Goal: Contribute content: Add original content to the website for others to see

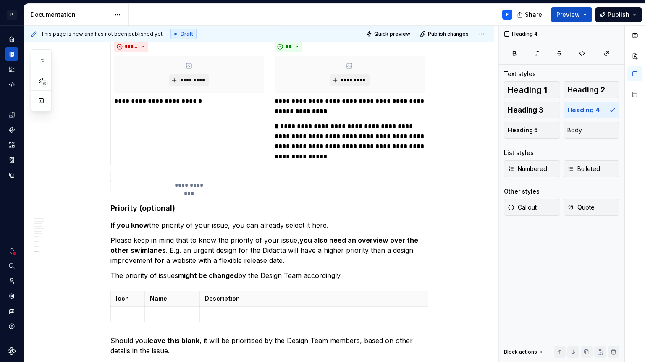
scroll to position [2401, 0]
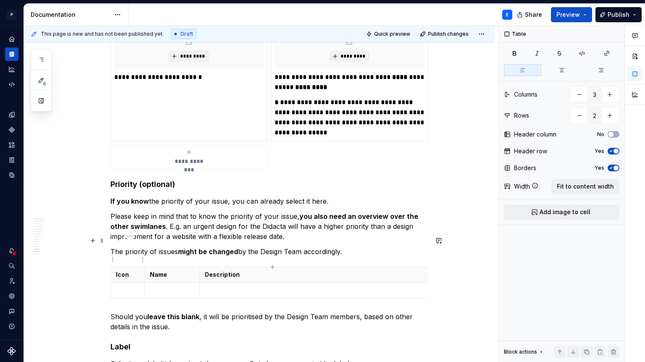
click at [129, 286] on p at bounding box center [128, 290] width 24 height 8
click at [273, 266] on icon "button" at bounding box center [272, 267] width 7 height 7
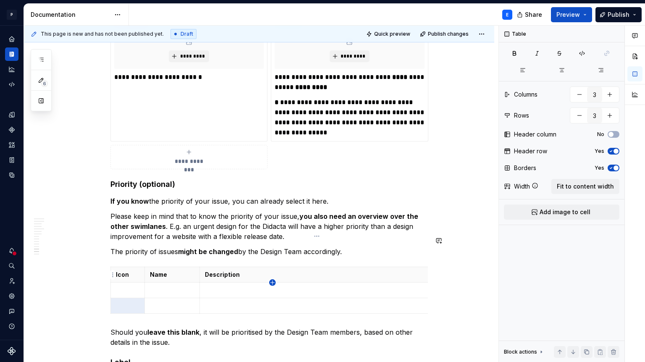
click at [273, 283] on icon "button" at bounding box center [272, 282] width 7 height 7
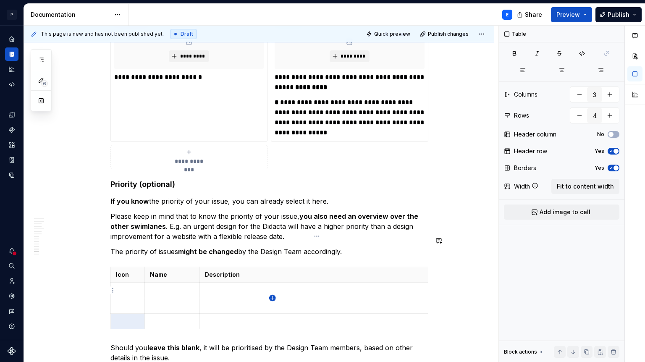
click at [272, 300] on icon "button" at bounding box center [272, 298] width 7 height 7
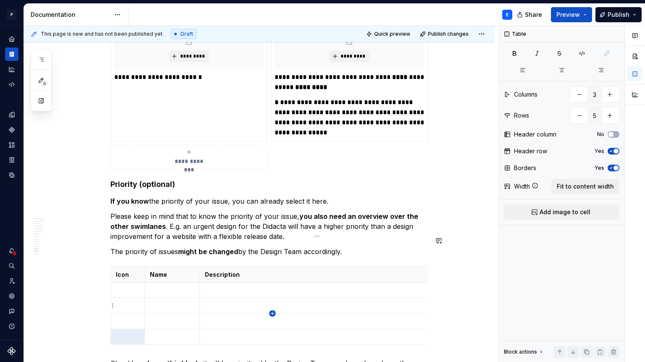
click at [273, 314] on icon "button" at bounding box center [272, 313] width 7 height 7
click at [273, 329] on icon "button" at bounding box center [272, 329] width 7 height 7
type input "7"
click at [131, 286] on p at bounding box center [128, 290] width 24 height 8
click at [561, 212] on span "Add image to cell" at bounding box center [565, 212] width 51 height 8
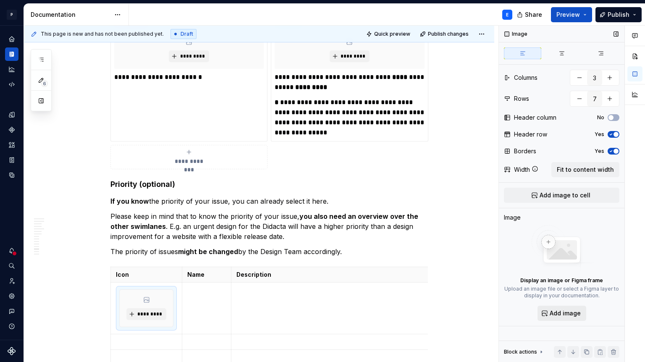
click at [561, 312] on span "Add image" at bounding box center [565, 313] width 31 height 8
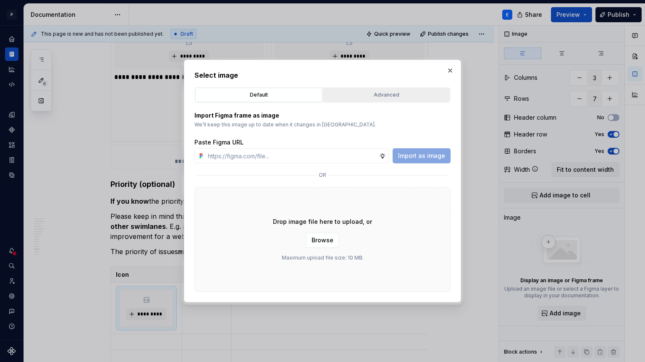
click at [371, 97] on div "Advanced" at bounding box center [386, 95] width 121 height 8
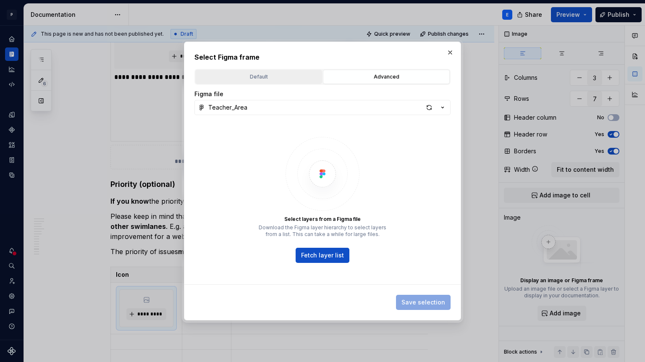
click at [276, 79] on div "Default" at bounding box center [258, 77] width 121 height 8
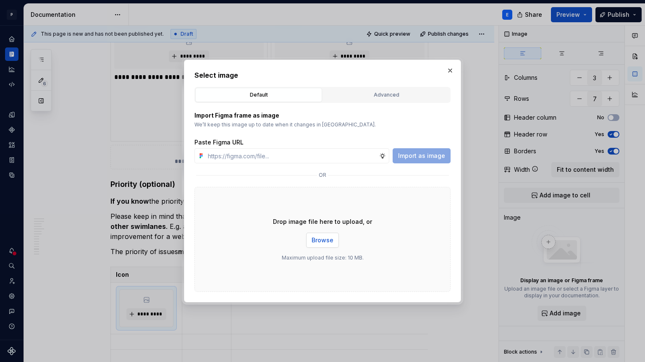
click at [324, 234] on button "Browse" at bounding box center [322, 240] width 33 height 15
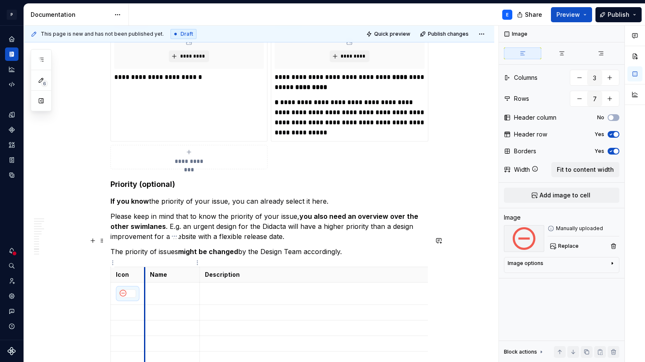
click at [155, 282] on td at bounding box center [172, 293] width 55 height 22
click at [133, 290] on div at bounding box center [128, 293] width 16 height 7
click at [568, 264] on div "Image options" at bounding box center [558, 265] width 101 height 10
click at [592, 274] on icon "button" at bounding box center [591, 276] width 7 height 7
click at [610, 277] on icon "button" at bounding box center [608, 276] width 7 height 7
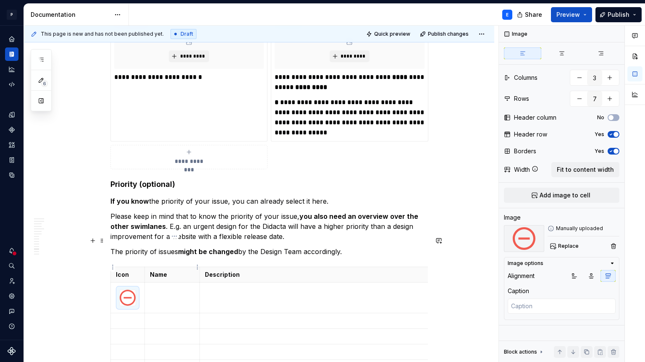
type textarea "*"
click at [160, 282] on td at bounding box center [172, 297] width 55 height 31
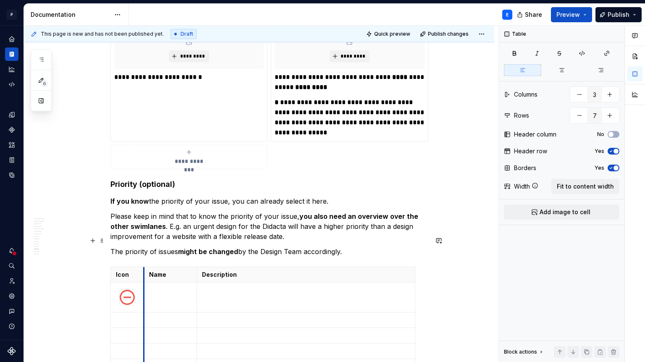
drag, startPoint x: 146, startPoint y: 262, endPoint x: 130, endPoint y: 261, distance: 16.0
drag, startPoint x: 145, startPoint y: 243, endPoint x: 136, endPoint y: 242, distance: 9.7
click at [168, 282] on td at bounding box center [170, 297] width 52 height 30
click at [131, 290] on img at bounding box center [127, 297] width 15 height 15
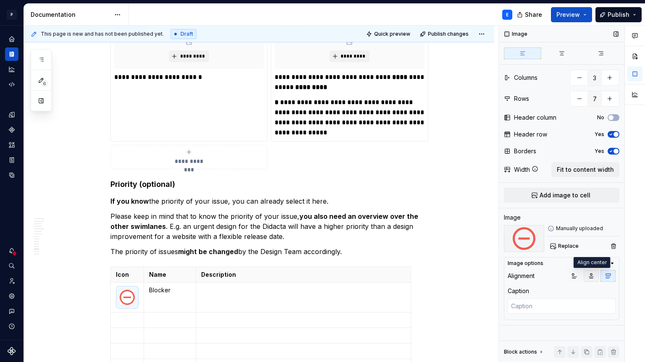
click at [589, 276] on icon "button" at bounding box center [591, 276] width 7 height 7
click at [575, 275] on icon "button" at bounding box center [574, 276] width 7 height 7
click at [593, 273] on icon "button" at bounding box center [591, 276] width 7 height 7
click at [608, 273] on icon "button" at bounding box center [608, 276] width 7 height 7
click at [219, 282] on td at bounding box center [303, 297] width 215 height 30
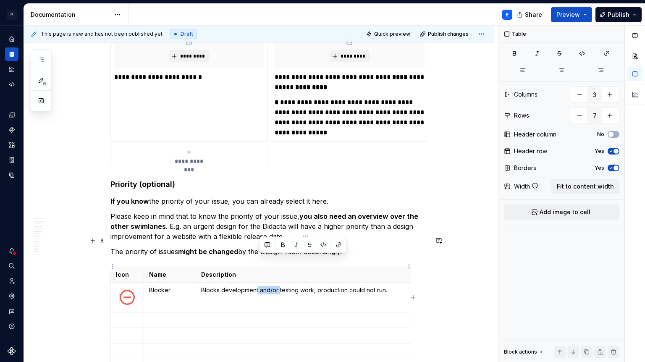
drag, startPoint x: 260, startPoint y: 259, endPoint x: 281, endPoint y: 259, distance: 21.0
click at [281, 286] on p "Blocks development and/or testing work, production could not run." at bounding box center [303, 290] width 205 height 8
click at [300, 286] on p "Blocks development and/or testing work, production could not run." at bounding box center [303, 290] width 205 height 8
click at [139, 289] on html "P Lumina E Design system data Documentation E Share Preview Publish 6 Pages Add…" at bounding box center [322, 181] width 645 height 362
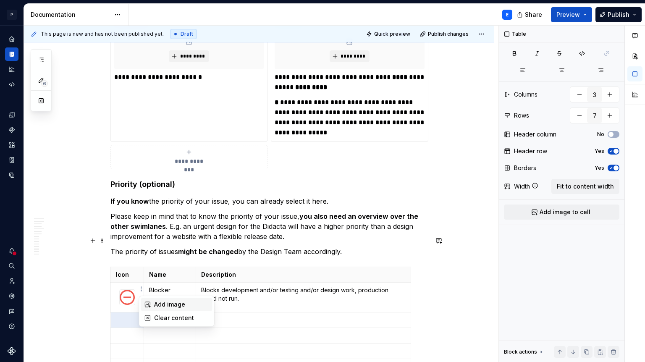
click at [164, 302] on div "Add image" at bounding box center [181, 304] width 55 height 8
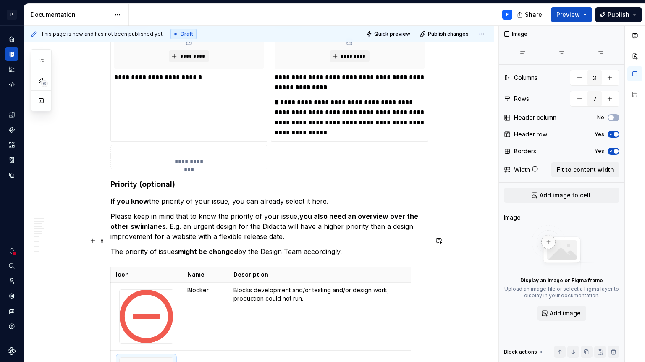
scroll to position [2405, 0]
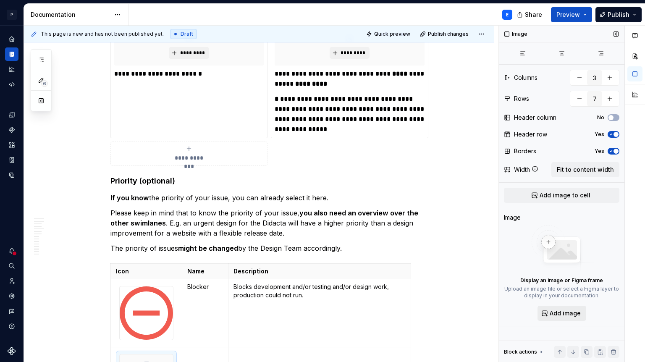
click at [572, 318] on button "Add image" at bounding box center [562, 313] width 49 height 15
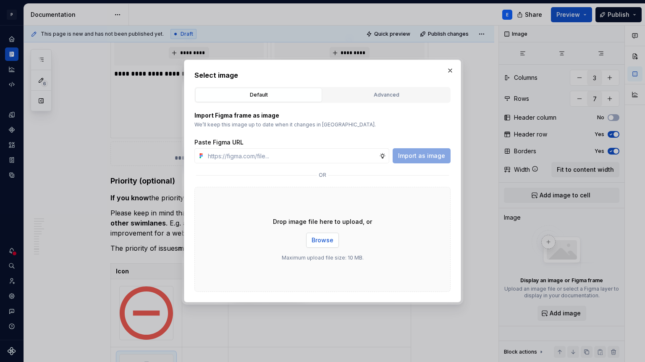
click at [319, 236] on button "Browse" at bounding box center [322, 240] width 33 height 15
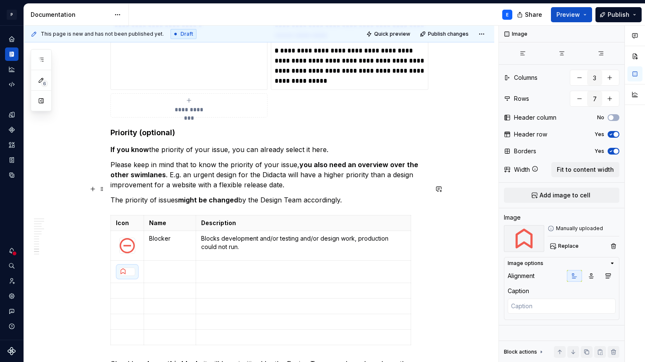
scroll to position [2466, 0]
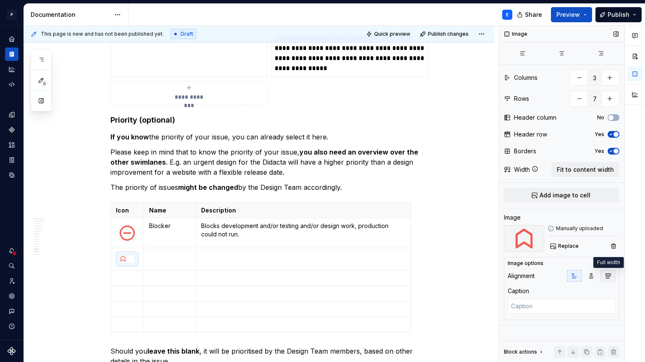
click at [608, 274] on icon "button" at bounding box center [608, 276] width 5 height 5
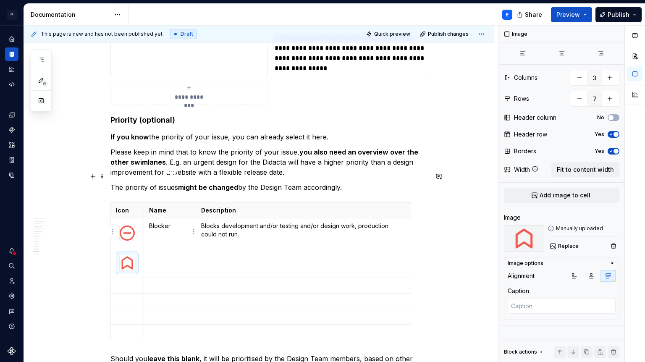
click at [171, 248] on td at bounding box center [170, 263] width 52 height 30
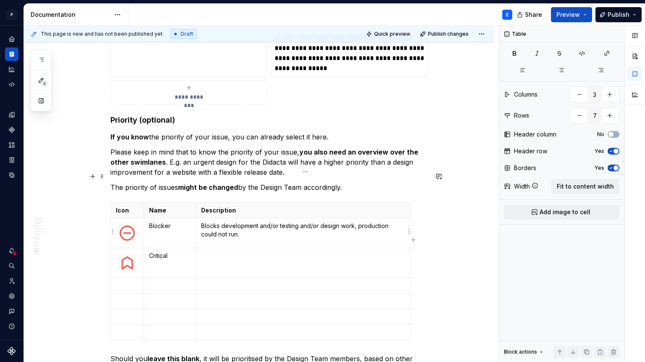
click at [221, 252] on p at bounding box center [303, 256] width 205 height 8
click at [203, 252] on p "Crashes, loss of data, severe memory leak." at bounding box center [303, 256] width 205 height 8
click at [219, 252] on p "Urgen UX problems,Crashes, loss of data, severe memory leak." at bounding box center [303, 256] width 205 height 8
drag, startPoint x: 262, startPoint y: 224, endPoint x: 381, endPoint y: 227, distance: 118.9
click at [381, 252] on p "Urgent UX problems,Crashes, loss of data, severe memory leak." at bounding box center [303, 256] width 205 height 8
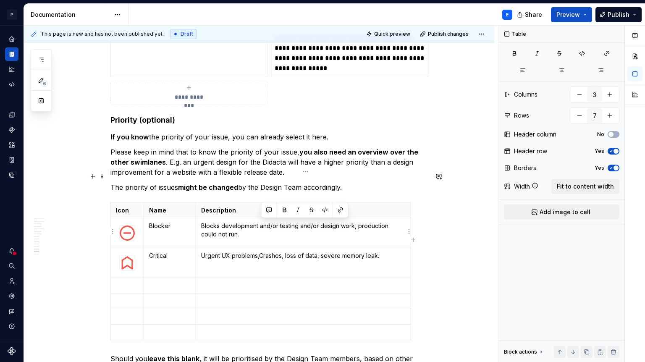
click at [290, 248] on td "Urgent UX problems,Crashes, loss of data, severe memory leak." at bounding box center [303, 263] width 215 height 30
click at [268, 252] on p "Urgent UX problems,Crashes, loss of data, severe memory leak." at bounding box center [303, 256] width 205 height 8
click at [264, 252] on p "Urgent UX problems,Crashes, loss of data, severe memory leak." at bounding box center [303, 256] width 205 height 8
click at [228, 252] on p "Urgent UX problems, crashes, loss of data, severe memory leak." at bounding box center [303, 256] width 205 height 8
drag, startPoint x: 395, startPoint y: 224, endPoint x: 300, endPoint y: 226, distance: 95.8
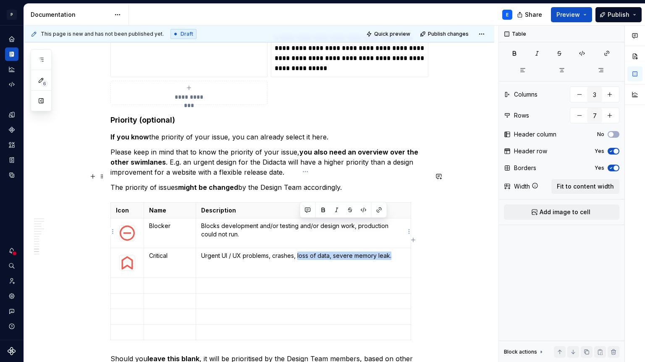
click at [300, 252] on p "Urgent UI / UX problems, crashes, loss of data, severe memory leak." at bounding box center [303, 256] width 205 height 8
click at [134, 278] on td at bounding box center [127, 286] width 33 height 16
click at [143, 257] on html "P Lumina E Design system data Documentation E Share Preview Publish 6 Pages Add…" at bounding box center [322, 181] width 645 height 362
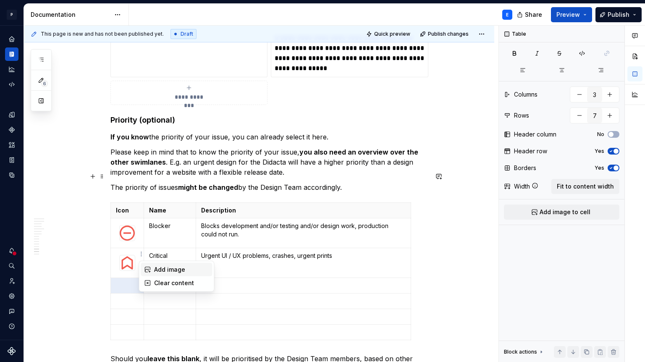
click at [168, 268] on div "Add image" at bounding box center [181, 270] width 55 height 8
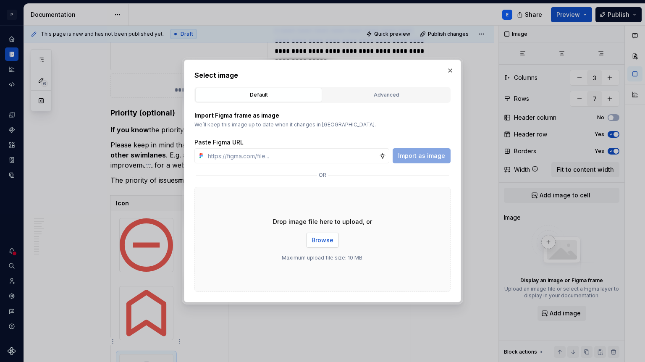
click at [321, 244] on span "Browse" at bounding box center [323, 240] width 22 height 8
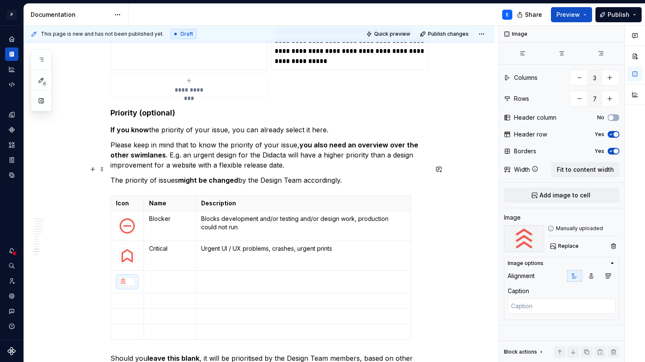
scroll to position [2482, 0]
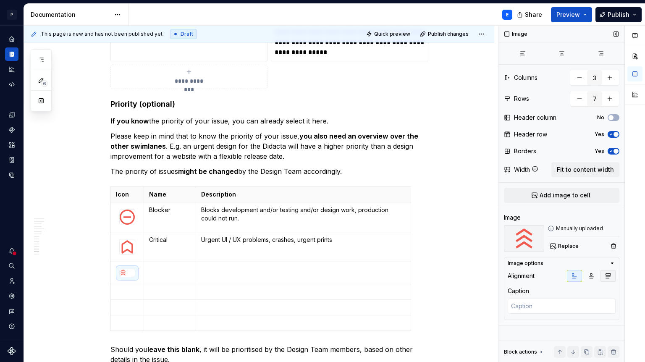
click at [606, 279] on icon "button" at bounding box center [608, 276] width 7 height 7
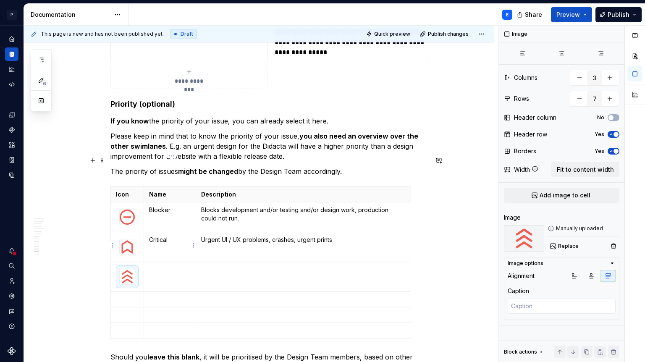
click at [162, 262] on td at bounding box center [170, 277] width 52 height 30
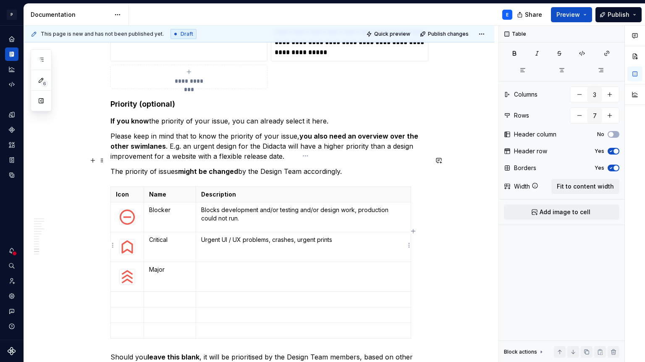
click at [224, 262] on td at bounding box center [303, 277] width 215 height 30
click at [126, 295] on p at bounding box center [127, 299] width 23 height 8
click at [139, 270] on html "P Lumina E Design system data Documentation E Share Preview Publish 6 Pages Add…" at bounding box center [322, 181] width 645 height 362
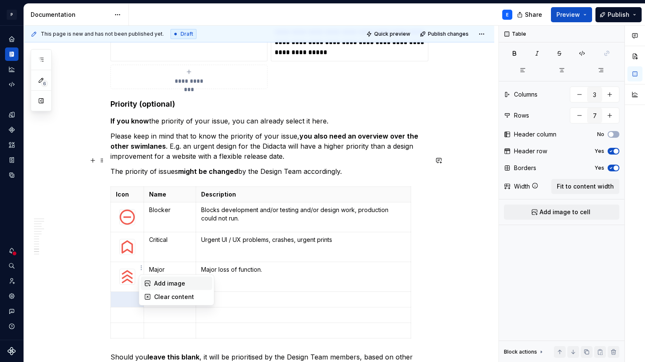
click at [158, 281] on div "Add image" at bounding box center [181, 283] width 55 height 8
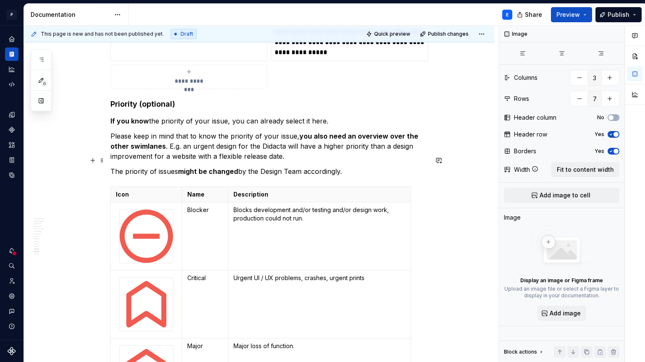
scroll to position [2540, 0]
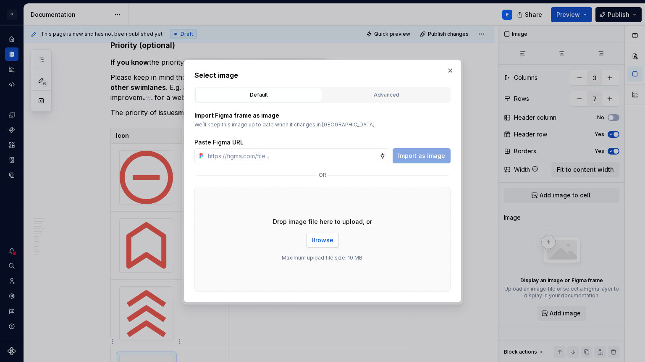
click at [328, 237] on span "Browse" at bounding box center [323, 240] width 22 height 8
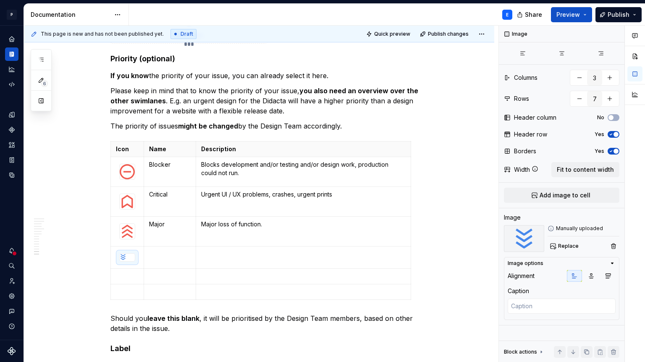
scroll to position [2789, 0]
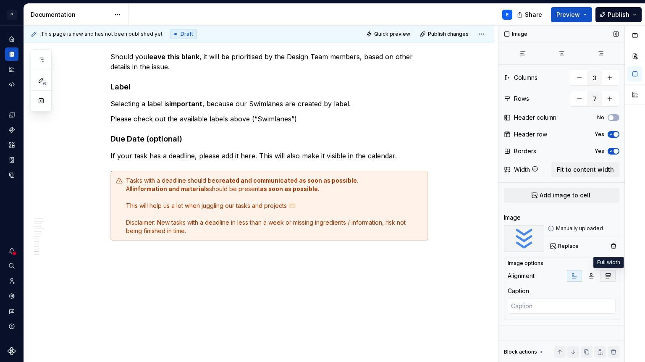
click at [609, 275] on icon "button" at bounding box center [608, 276] width 7 height 7
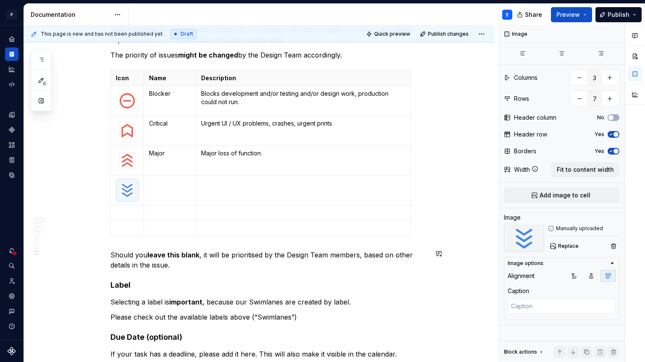
scroll to position [2592, 0]
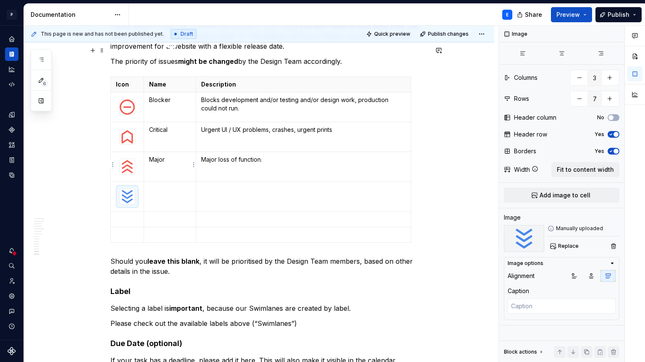
click at [175, 185] on p at bounding box center [170, 189] width 42 height 8
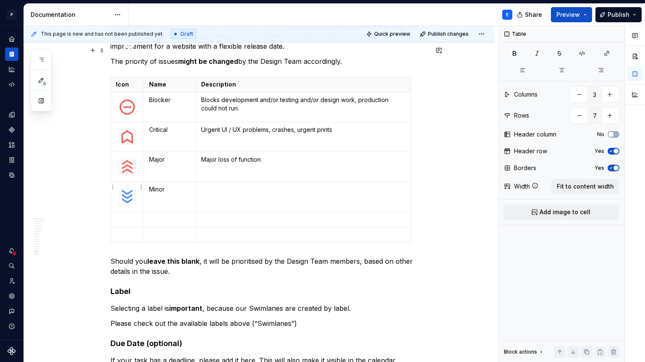
click at [133, 215] on p at bounding box center [127, 219] width 23 height 8
click at [144, 211] on td at bounding box center [127, 219] width 33 height 16
click at [142, 188] on html "P Lumina E Design system data Documentation E Share Preview Publish 6 Pages Add…" at bounding box center [322, 181] width 645 height 362
click at [159, 202] on div "Add image" at bounding box center [181, 203] width 55 height 8
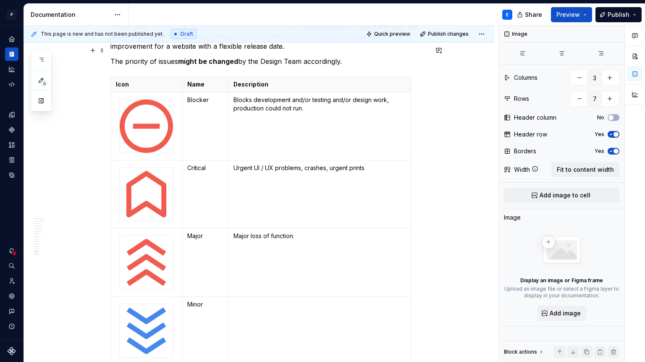
scroll to position [2608, 0]
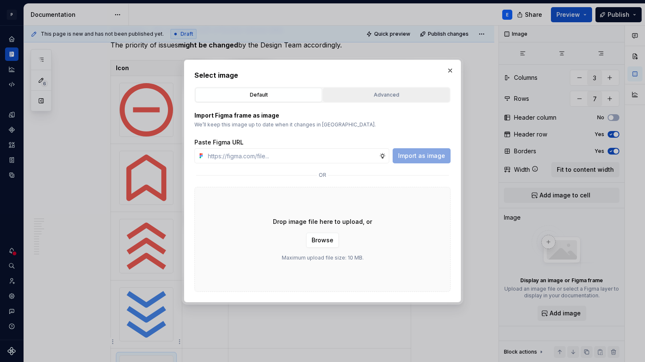
click at [362, 97] on div "Advanced" at bounding box center [386, 95] width 121 height 8
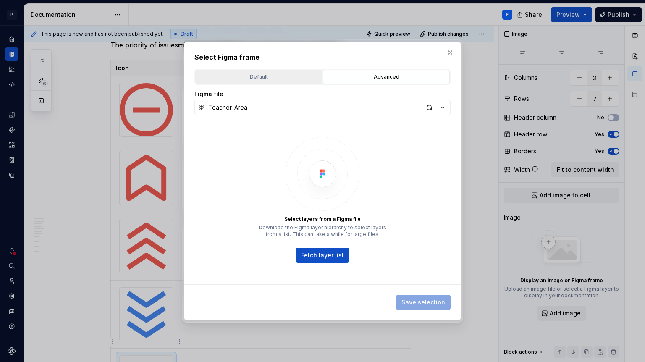
click at [291, 78] on div "Default" at bounding box center [258, 77] width 121 height 8
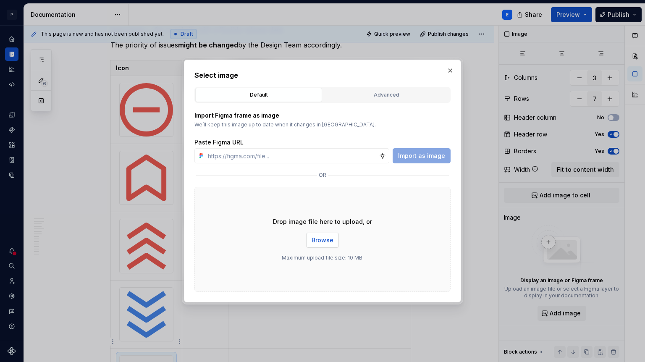
click at [322, 242] on span "Browse" at bounding box center [323, 240] width 22 height 8
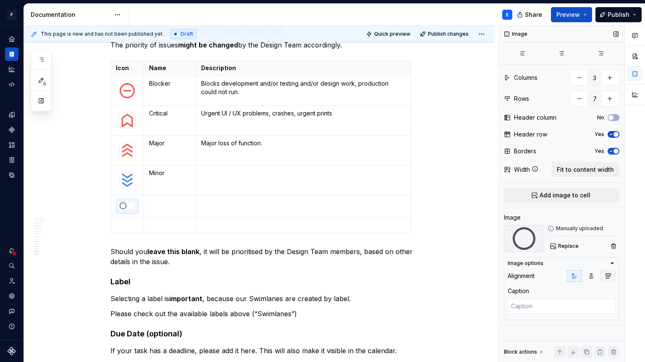
click at [607, 276] on icon "button" at bounding box center [608, 276] width 5 height 5
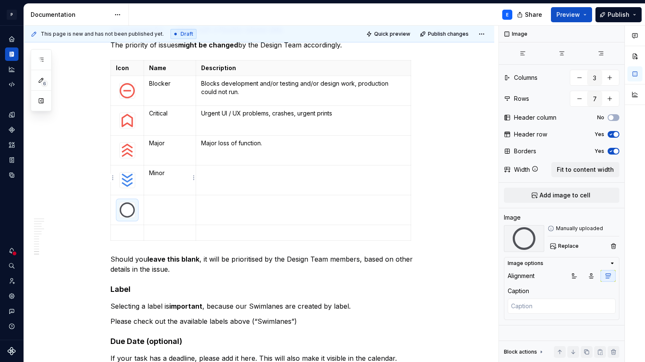
click at [178, 199] on p at bounding box center [170, 203] width 42 height 8
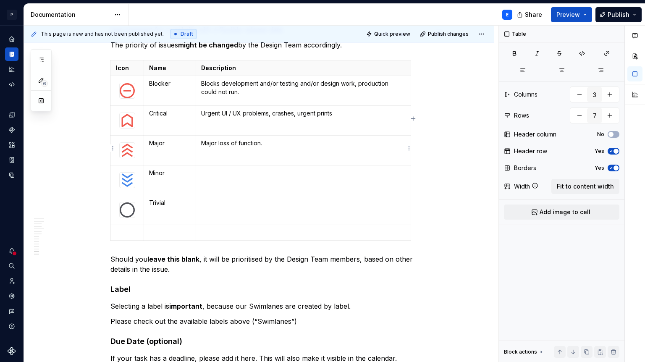
click at [220, 165] on td at bounding box center [303, 180] width 215 height 30
click at [224, 195] on td at bounding box center [303, 210] width 215 height 30
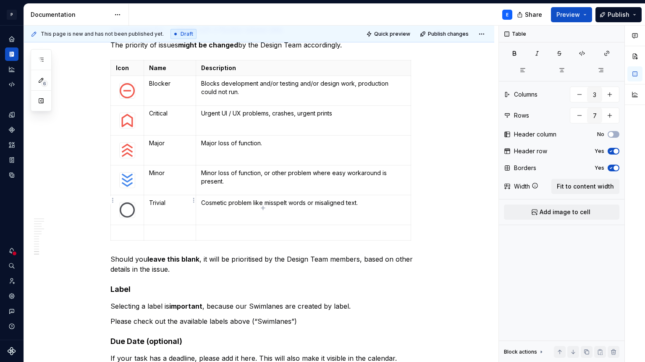
click at [174, 229] on p at bounding box center [170, 233] width 42 height 8
click at [219, 229] on p at bounding box center [303, 233] width 205 height 8
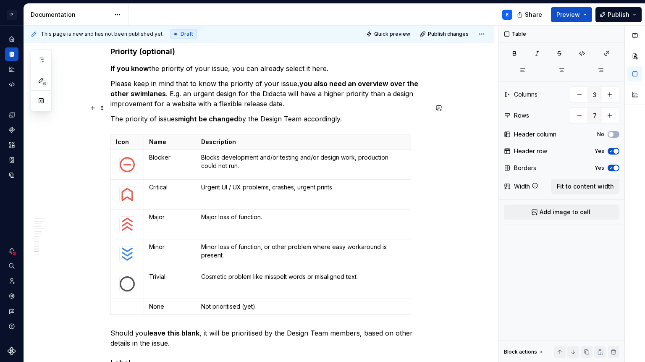
scroll to position [2533, 0]
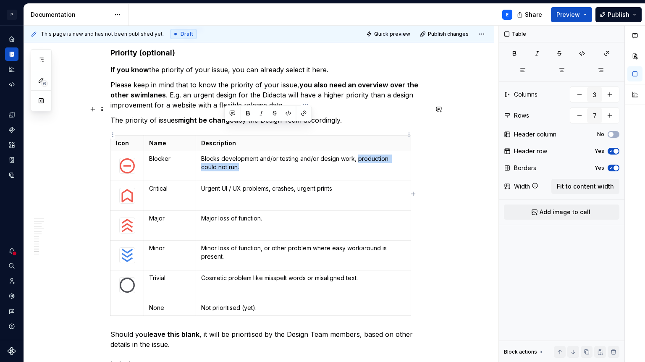
drag, startPoint x: 359, startPoint y: 130, endPoint x: 363, endPoint y: 133, distance: 4.8
click at [363, 155] on p "Blocks development and/or testing and/or design work, production could not run." at bounding box center [303, 163] width 205 height 17
drag, startPoint x: 299, startPoint y: 127, endPoint x: 261, endPoint y: 129, distance: 38.3
click at [261, 155] on p "Blocks development and/or testing and/or design work, websites / apps cannot go…" at bounding box center [303, 163] width 205 height 17
click at [345, 155] on p "Blocks development and/or design work, websites / apps cannot go online," at bounding box center [303, 163] width 205 height 17
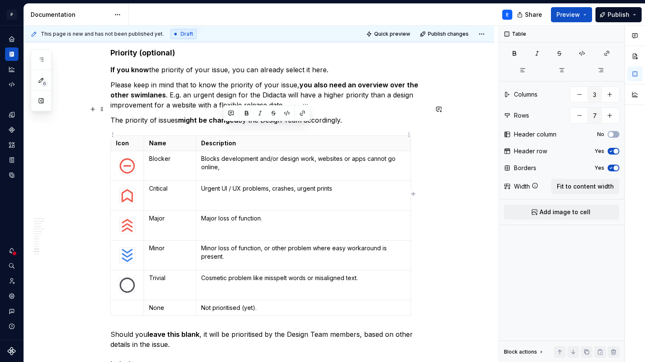
drag, startPoint x: 388, startPoint y: 128, endPoint x: 392, endPoint y: 134, distance: 6.9
click at [392, 155] on p "Blocks development and/or design work, websites or apps cannot go online," at bounding box center [303, 163] width 205 height 17
click at [252, 274] on p "Cosmetic problem like misspelt words or misaligned text." at bounding box center [303, 278] width 205 height 8
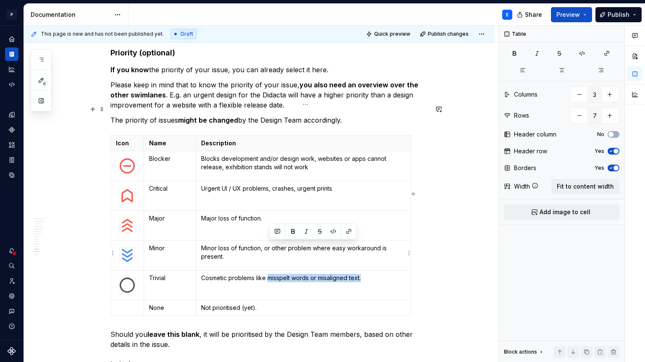
drag, startPoint x: 270, startPoint y: 245, endPoint x: 366, endPoint y: 244, distance: 96.2
click at [366, 274] on p "Cosmetic problems like misspelt words or misaligned text." at bounding box center [303, 278] width 205 height 8
click at [330, 244] on p "Minor loss of function, or other problem where easy workaround is present." at bounding box center [303, 252] width 205 height 17
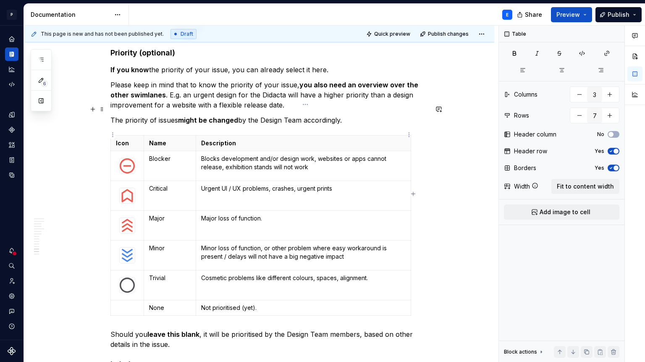
click at [252, 155] on p "Blocks development and/or design work, websites or apps cannot release, exhibit…" at bounding box center [303, 163] width 205 height 17
click at [319, 155] on p "Blocks development and/or design work, websites or apps cannot release, exhibit…" at bounding box center [303, 163] width 205 height 17
drag, startPoint x: 317, startPoint y: 137, endPoint x: 226, endPoint y: 139, distance: 90.8
click at [226, 155] on p "Blocks development and/or design work, websites or apps cannot release, exhibit…" at bounding box center [303, 163] width 205 height 17
click at [204, 184] on p "Urgent UI / UX problems, crashes, urgent prints" at bounding box center [303, 188] width 205 height 8
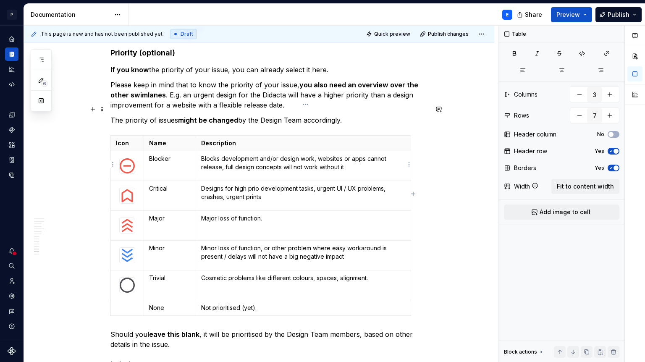
click at [287, 184] on p "Designs for high prio development tasks, urgent UI / UX problems, crashes, urge…" at bounding box center [303, 192] width 205 height 17
drag, startPoint x: 228, startPoint y: 168, endPoint x: 395, endPoint y: 158, distance: 167.9
click at [395, 184] on p "Designs for high prio development tasks, urgent UI / UX problems, crashes, urge…" at bounding box center [303, 192] width 205 height 17
click at [266, 184] on p "Designs for high prio development tasks, urgent UI / UX problems, urgent prints" at bounding box center [303, 192] width 205 height 17
click at [269, 214] on p "Major loss of function." at bounding box center [303, 218] width 205 height 8
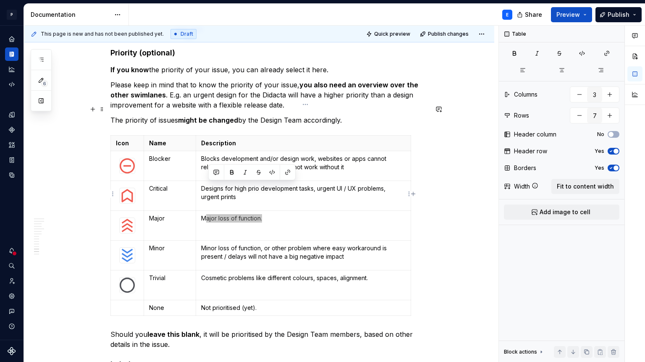
drag, startPoint x: 268, startPoint y: 188, endPoint x: 207, endPoint y: 187, distance: 61.3
click at [207, 214] on p "Major loss of function." at bounding box center [303, 218] width 205 height 8
click at [313, 210] on td "Major loss of function." at bounding box center [303, 225] width 215 height 30
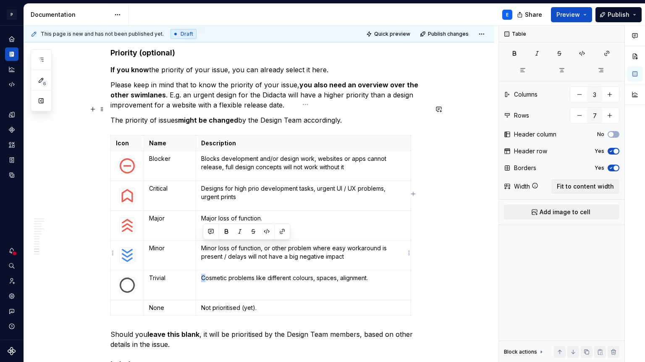
drag, startPoint x: 206, startPoint y: 249, endPoint x: 202, endPoint y: 249, distance: 4.6
click at [202, 270] on td "Cosmetic problems like different colours, spaces, alignment." at bounding box center [303, 285] width 215 height 30
click at [391, 274] on p "Small cosmetic problems like different colours, spaces, alignment." at bounding box center [303, 278] width 205 height 8
click at [220, 274] on p "Small cosmetic problems like different colours, spaces, alignment" at bounding box center [303, 278] width 205 height 8
click at [393, 274] on p "Small cosmetic problems like different colours, spaces, alignment" at bounding box center [303, 278] width 205 height 8
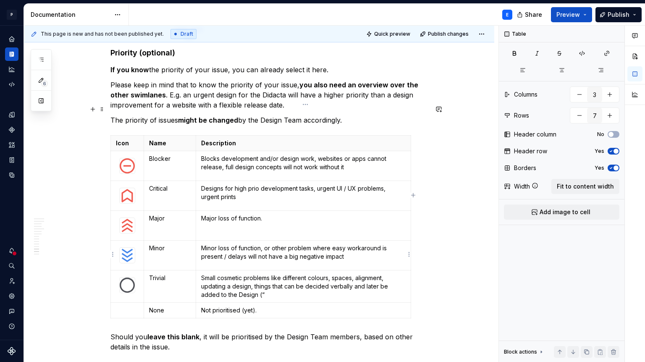
click at [266, 274] on p "Small cosmetic problems like different colours, spaces, alignment, updating a d…" at bounding box center [303, 286] width 205 height 25
click at [271, 214] on p "Major loss of function." at bounding box center [303, 218] width 205 height 8
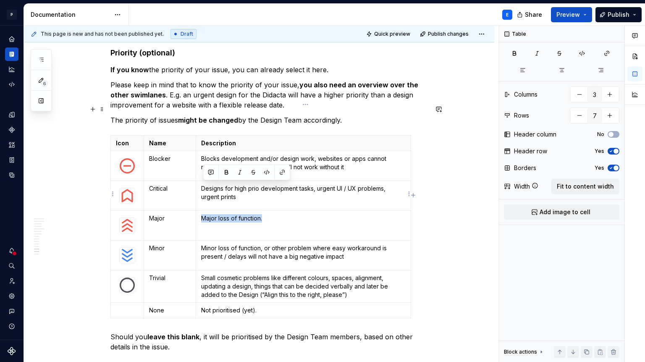
drag, startPoint x: 271, startPoint y: 188, endPoint x: 203, endPoint y: 191, distance: 67.3
click at [203, 214] on p "Major loss of function." at bounding box center [303, 218] width 205 height 8
click at [248, 184] on p "Designs for high prio development tasks, urgent UI / UX problems, urgent prints" at bounding box center [303, 192] width 205 height 17
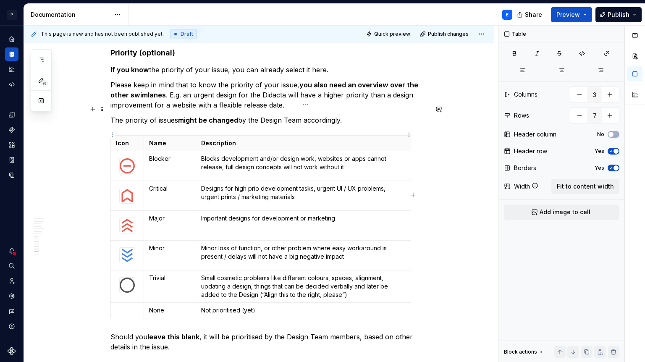
click at [255, 155] on p "Blocks development and/or design work, websites or apps cannot release, full de…" at bounding box center [303, 163] width 205 height 17
click at [344, 214] on p "Important designs for development or marketing" at bounding box center [303, 218] width 205 height 8
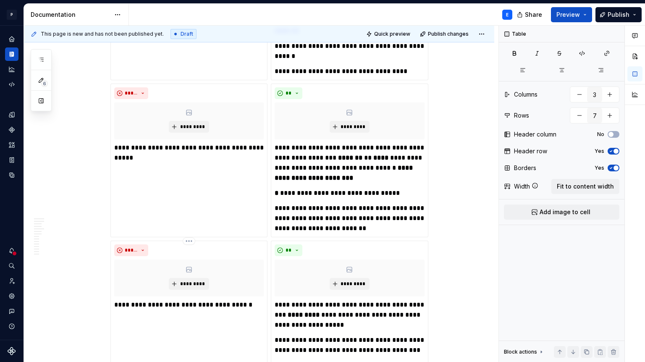
scroll to position [1854, 0]
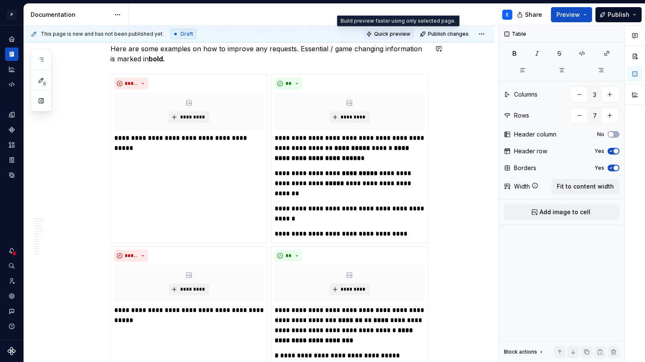
click at [387, 32] on span "Quick preview" at bounding box center [392, 34] width 36 height 7
click at [397, 33] on span "Quick preview" at bounding box center [392, 34] width 36 height 7
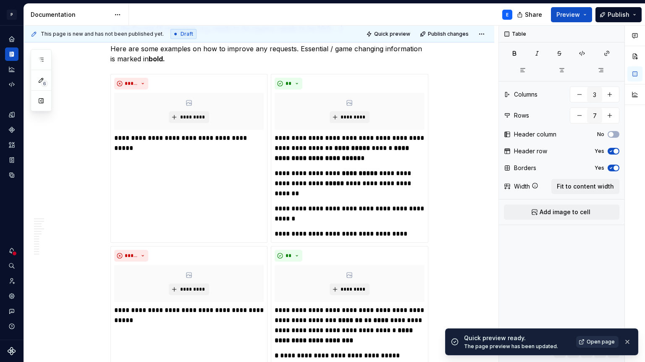
click at [600, 344] on span "Open page" at bounding box center [601, 342] width 28 height 7
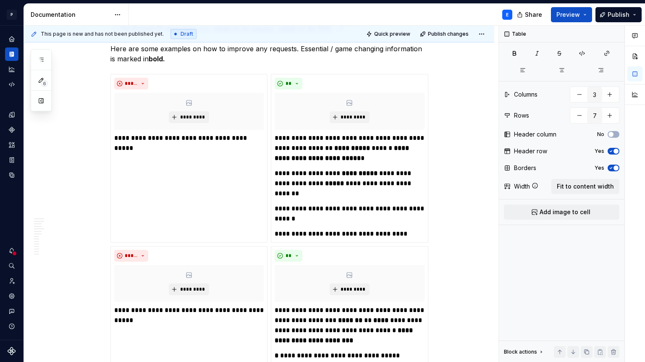
type textarea "*"
